Goal: Transaction & Acquisition: Purchase product/service

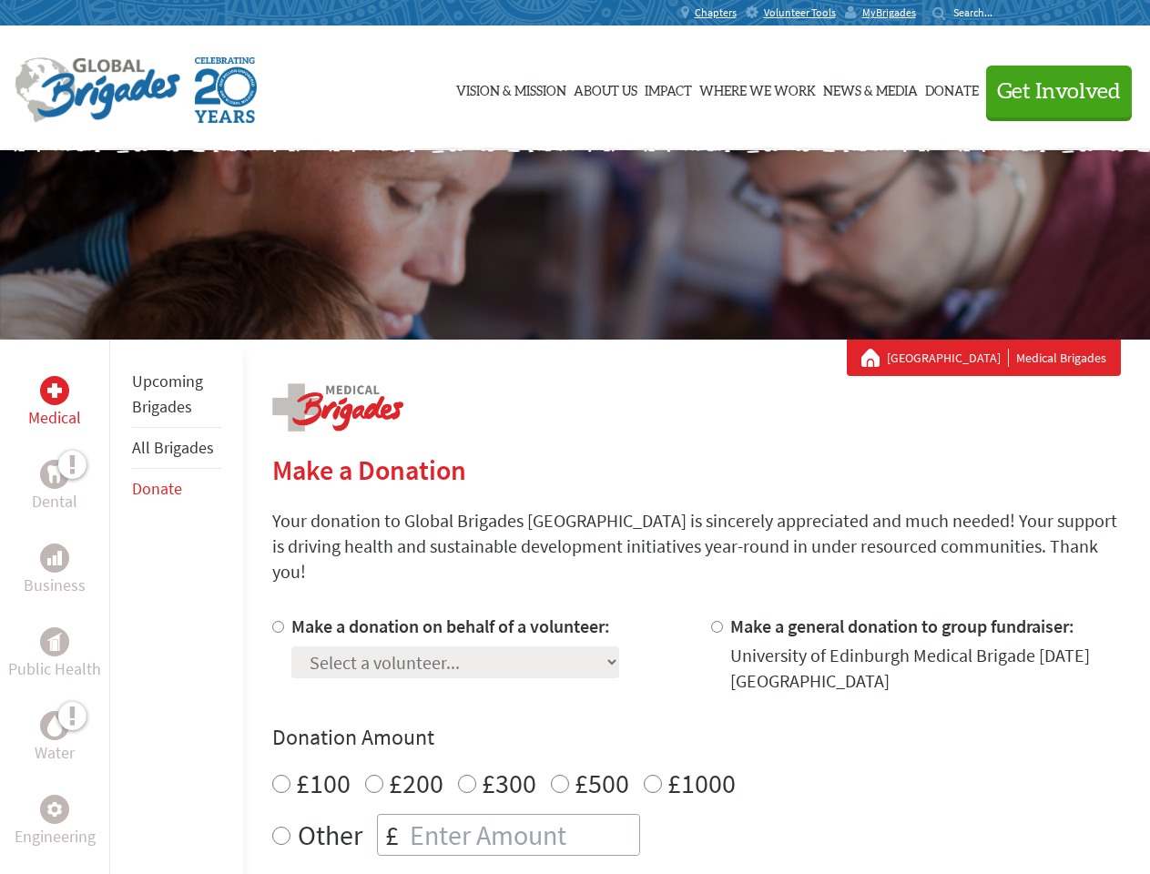
click at [1005, 13] on div "Search for:" at bounding box center [968, 12] width 73 height 15
click at [1051, 91] on span "Get Involved" at bounding box center [1059, 92] width 124 height 22
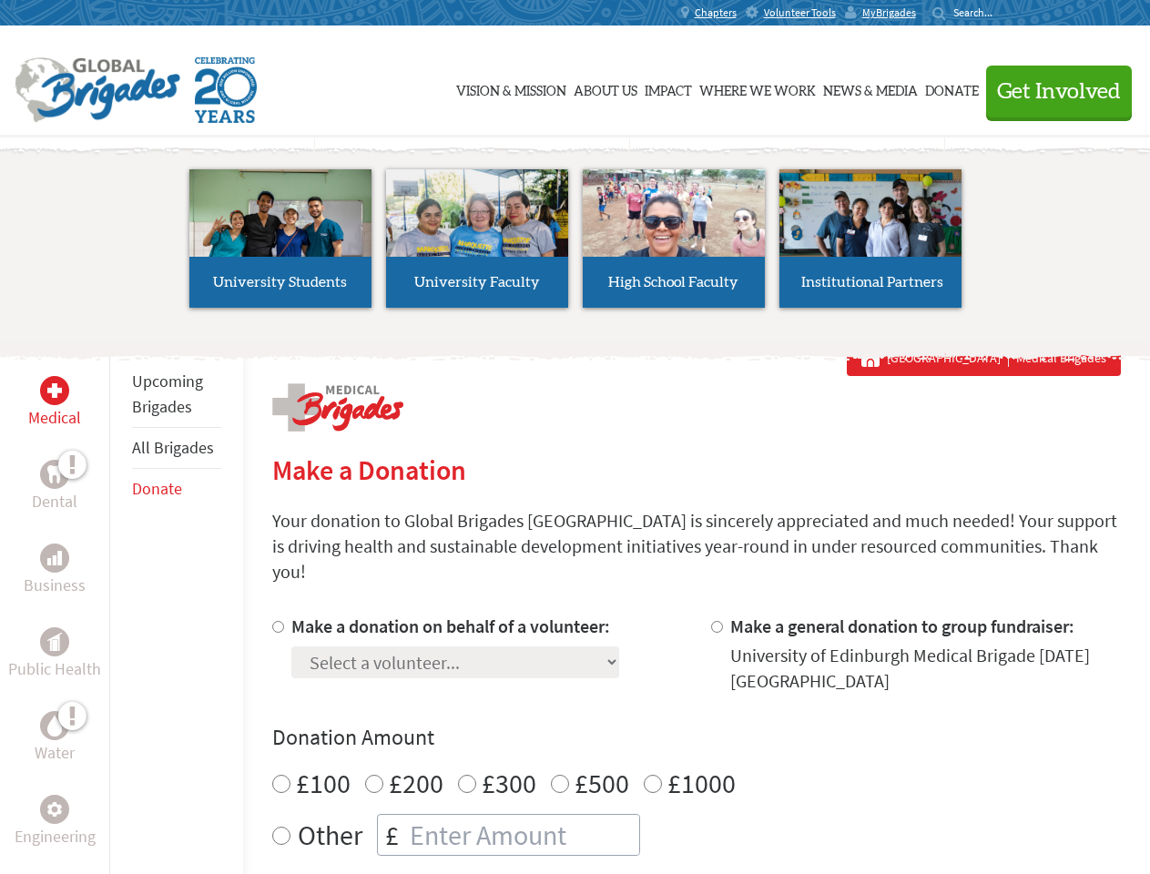
click at [576, 245] on li "High School Faculty" at bounding box center [674, 239] width 197 height 168
click at [120, 606] on div "Upcoming Brigades All Brigades Donate" at bounding box center [176, 777] width 134 height 874
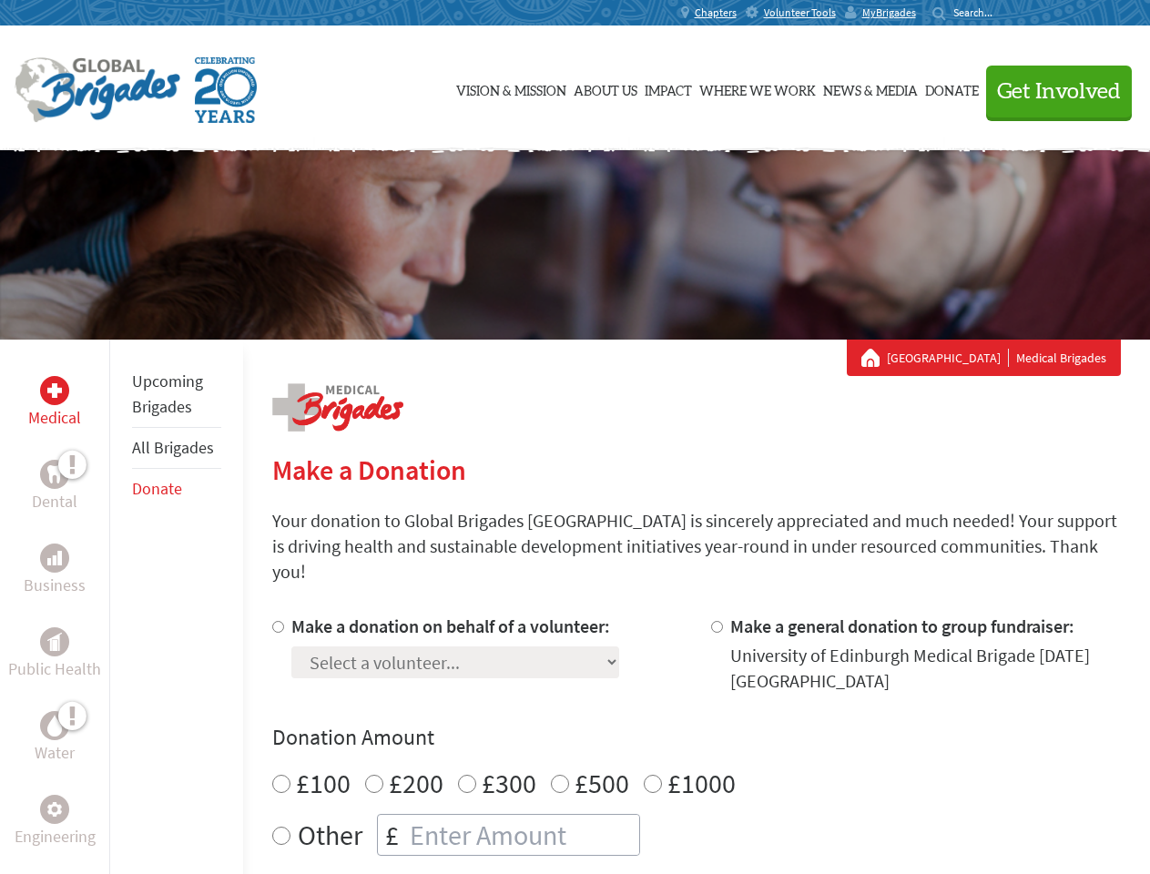
click at [696, 731] on div "Donation Amount £100 £200 £300 £500 £1000 Other £" at bounding box center [696, 789] width 849 height 133
click at [276, 621] on input "Make a donation on behalf of a volunteer:" at bounding box center [278, 627] width 12 height 12
radio input "true"
click at [716, 621] on input "Make a general donation to group fundraiser:" at bounding box center [717, 627] width 12 height 12
radio input "true"
